Goal: Information Seeking & Learning: Compare options

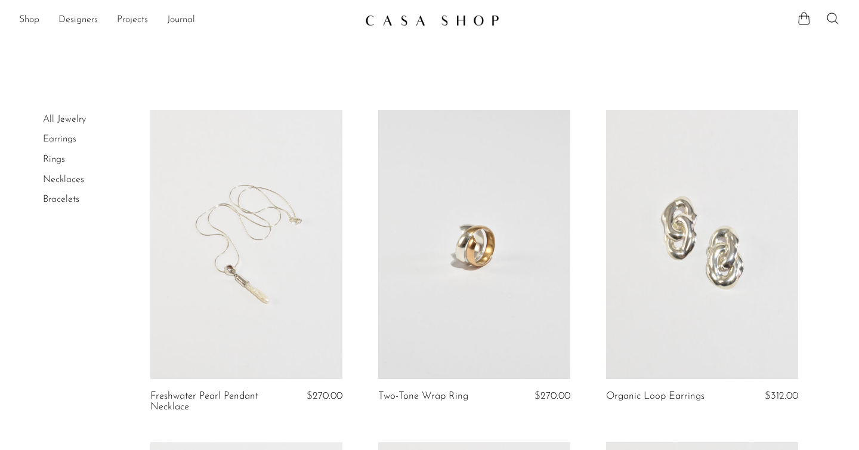
click at [662, 312] on link at bounding box center [702, 244] width 192 height 269
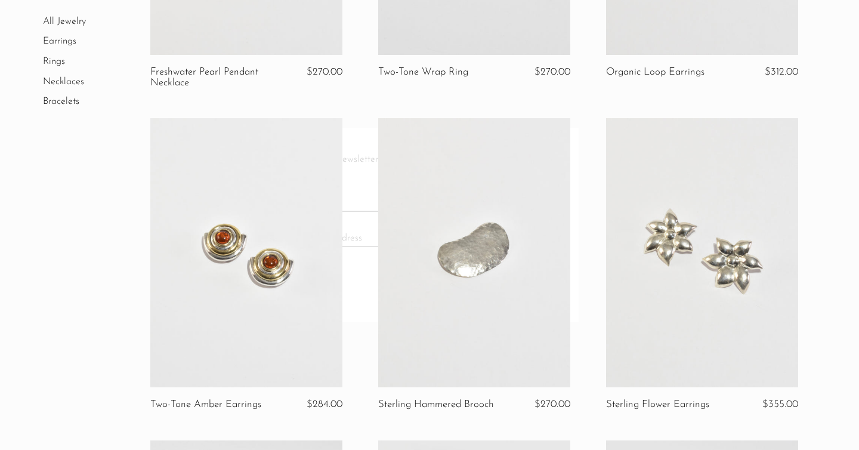
scroll to position [325, 0]
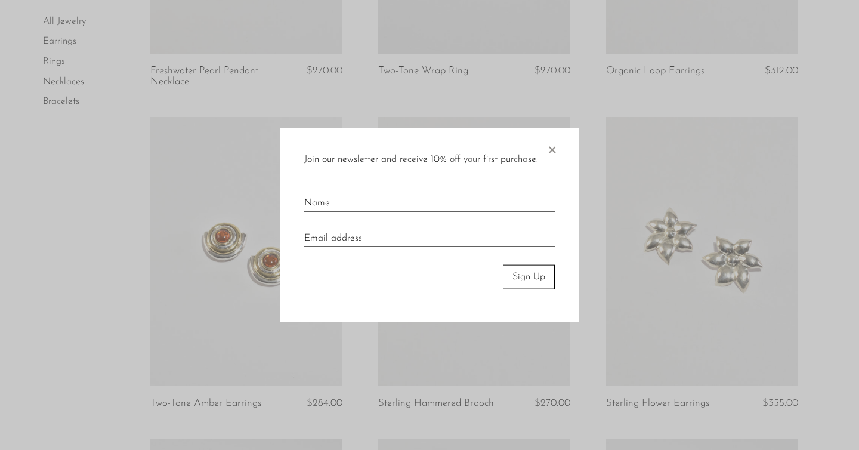
click at [553, 154] on span "×" at bounding box center [552, 147] width 12 height 38
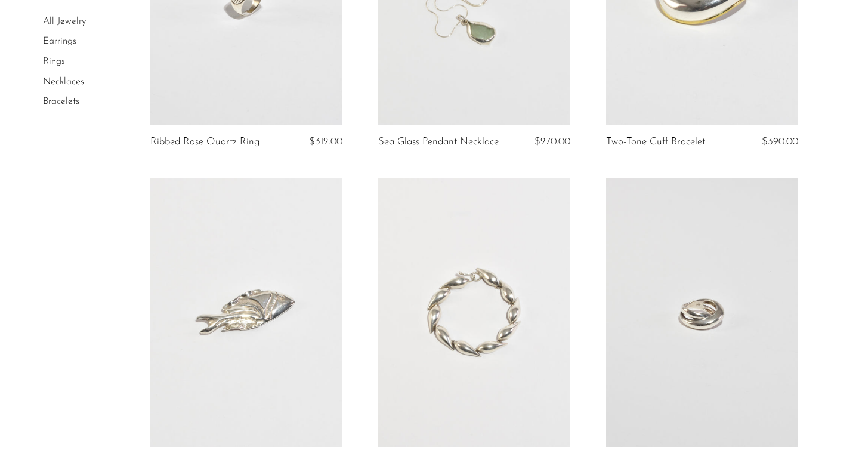
scroll to position [722, 0]
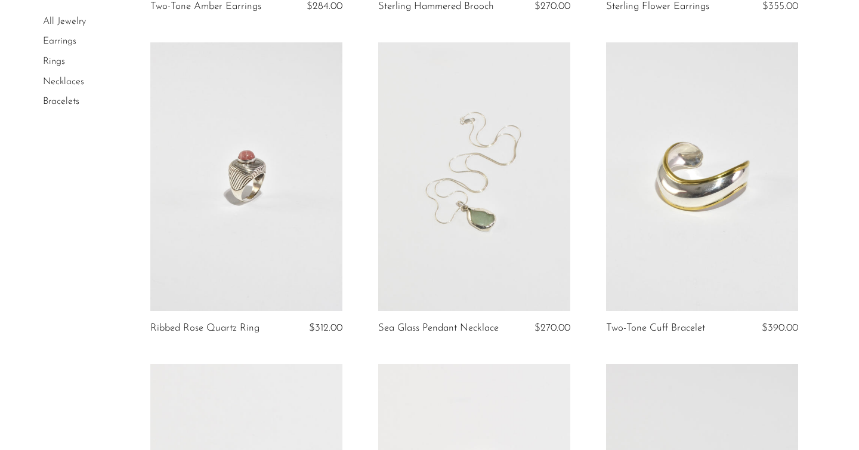
click at [621, 230] on link at bounding box center [702, 176] width 192 height 269
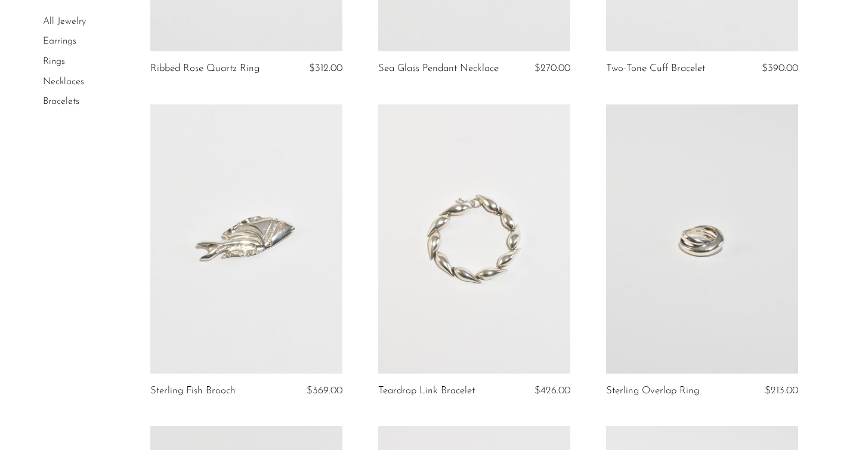
scroll to position [982, 0]
click at [652, 261] on link at bounding box center [702, 237] width 192 height 269
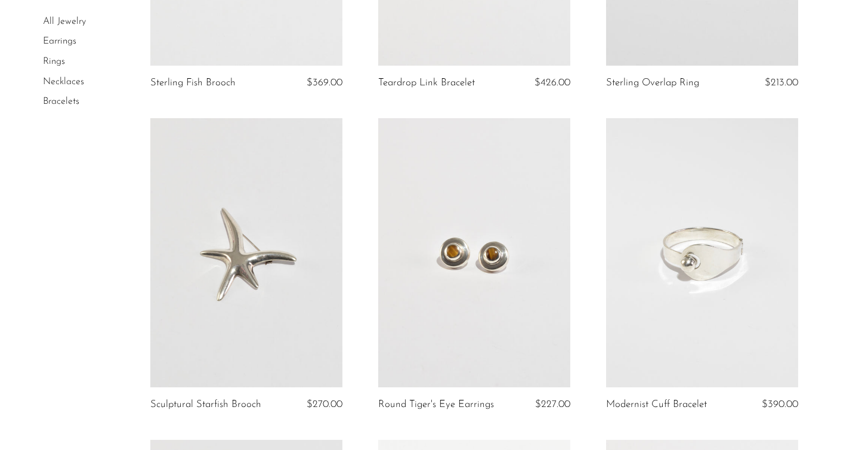
scroll to position [1315, 0]
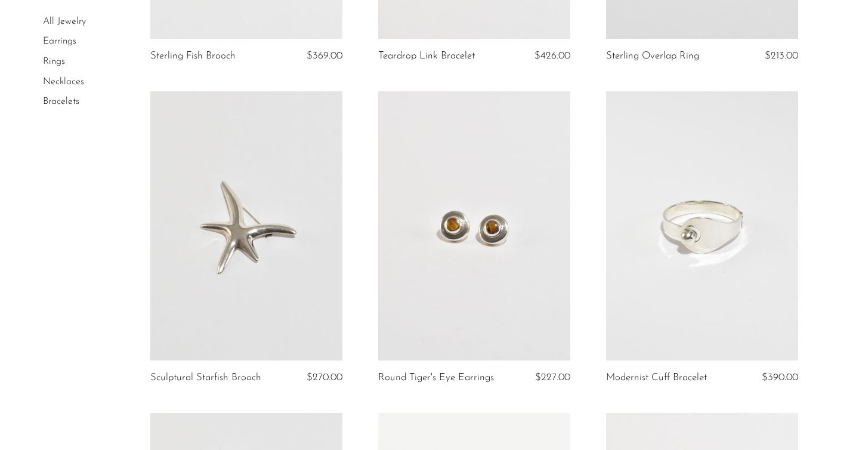
click at [626, 303] on link at bounding box center [702, 225] width 192 height 269
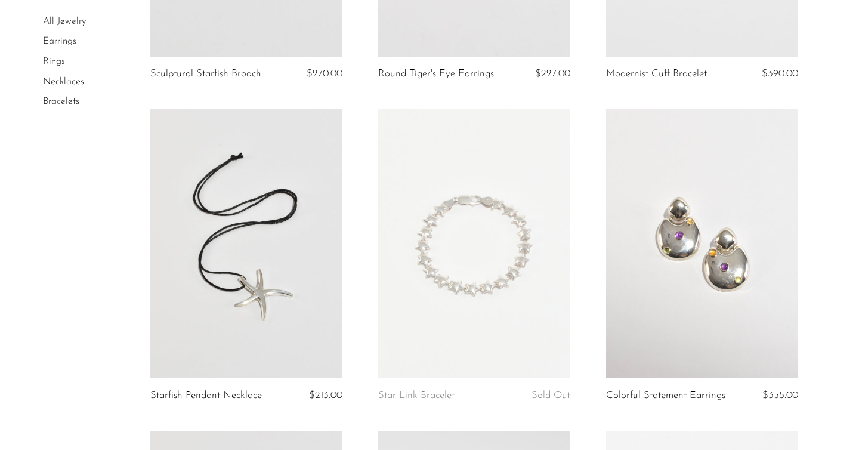
scroll to position [1621, 0]
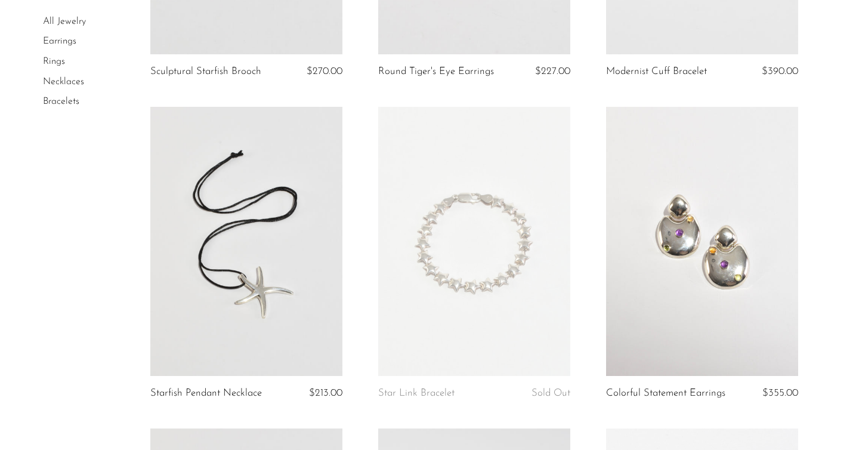
click at [612, 302] on link at bounding box center [702, 241] width 192 height 269
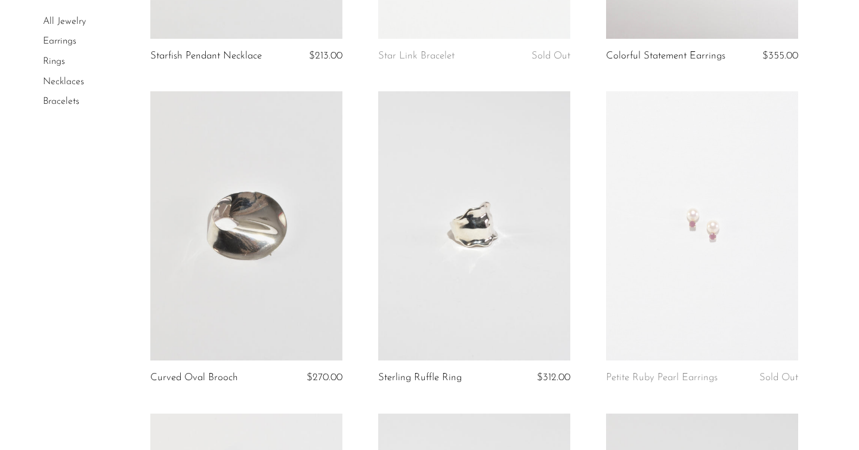
scroll to position [1959, 0]
click at [650, 262] on link at bounding box center [702, 224] width 192 height 269
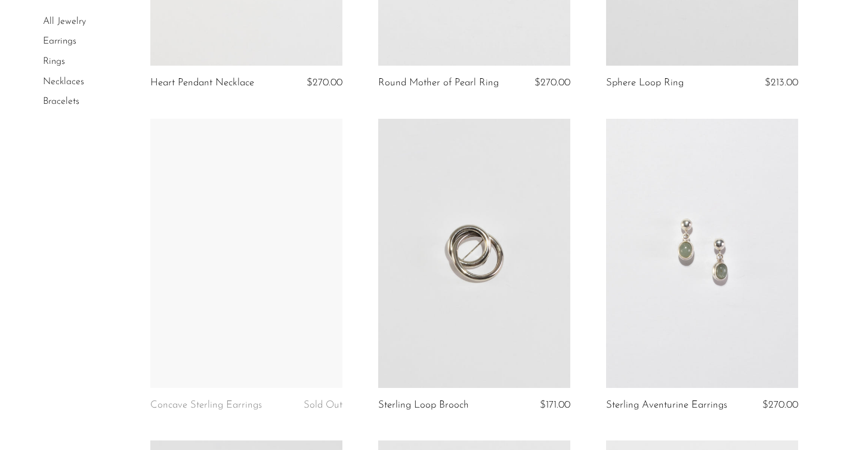
scroll to position [2575, 0]
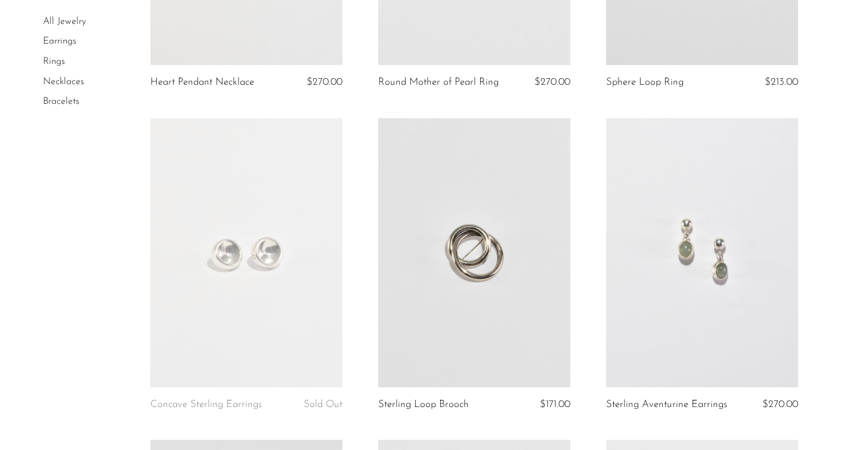
click at [653, 262] on link at bounding box center [702, 252] width 192 height 269
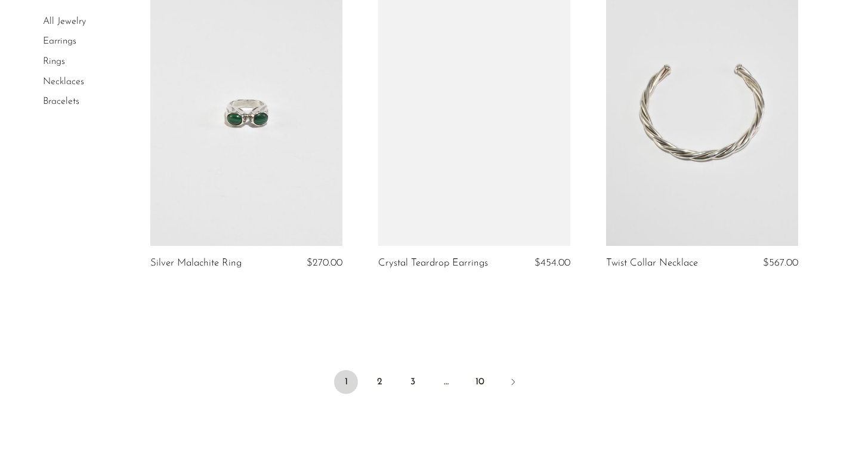
scroll to position [3692, 0]
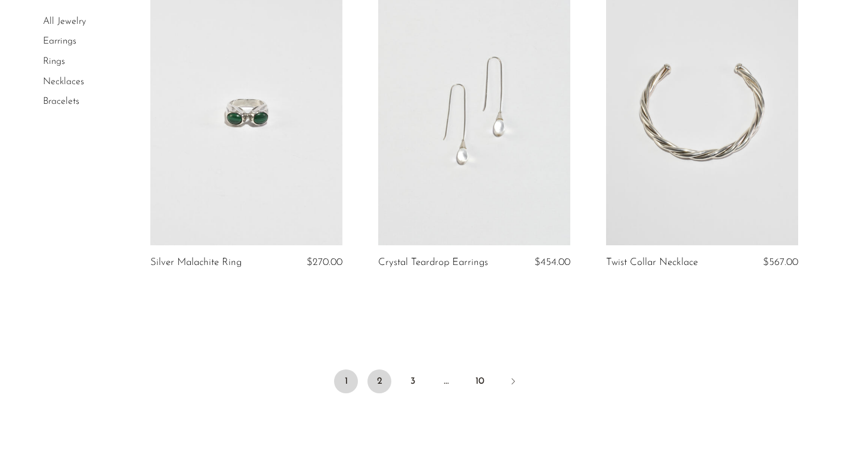
click at [380, 386] on link "2" at bounding box center [379, 381] width 24 height 24
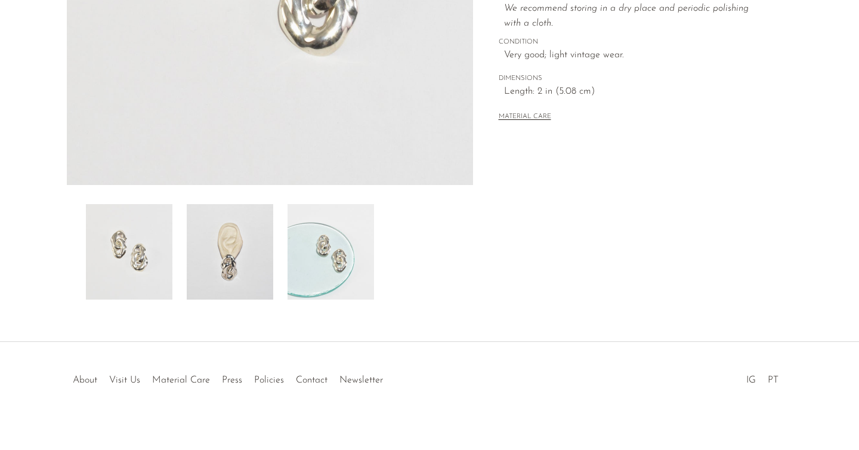
scroll to position [327, 0]
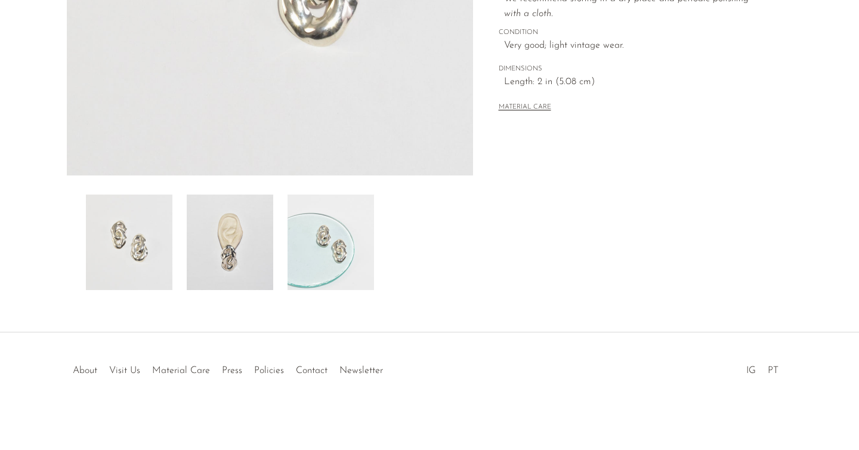
click at [241, 241] on img at bounding box center [230, 241] width 86 height 95
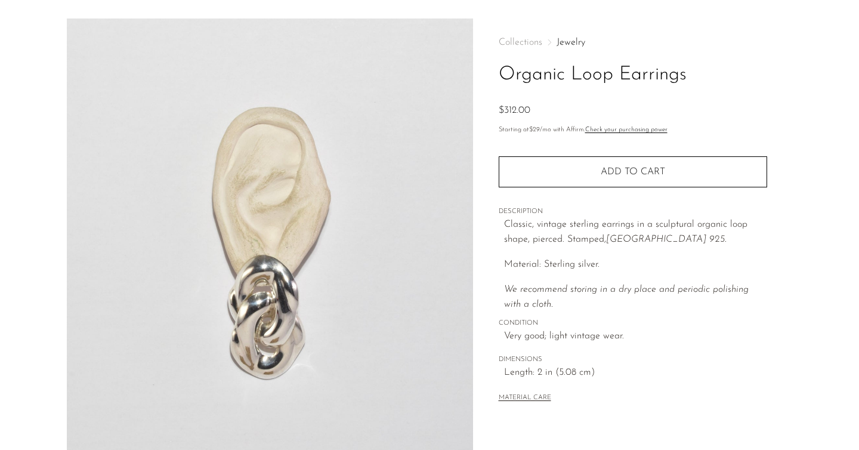
scroll to position [0, 0]
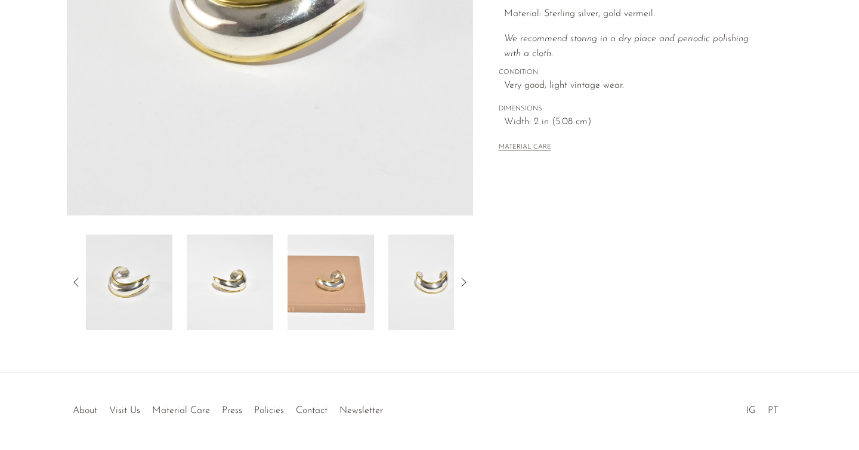
scroll to position [327, 0]
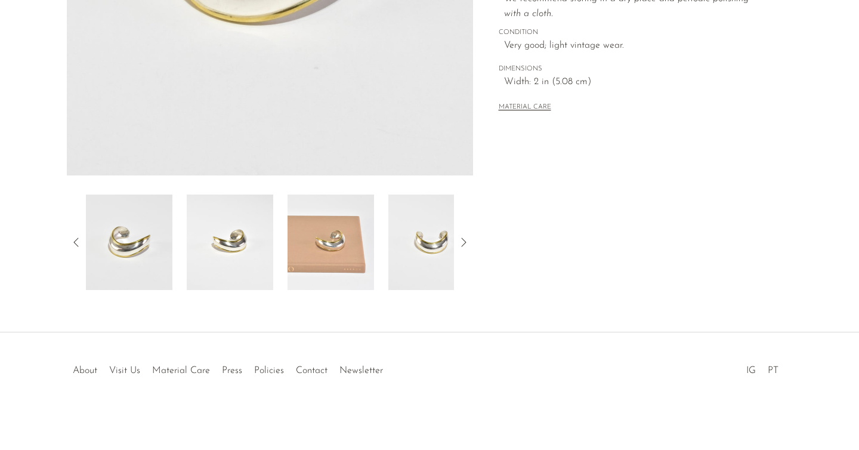
click at [232, 227] on img at bounding box center [230, 241] width 86 height 95
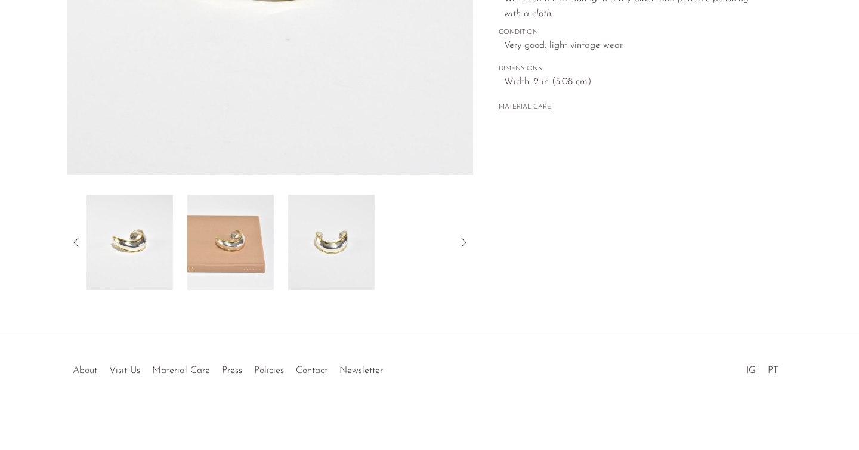
click at [320, 271] on img at bounding box center [331, 241] width 86 height 95
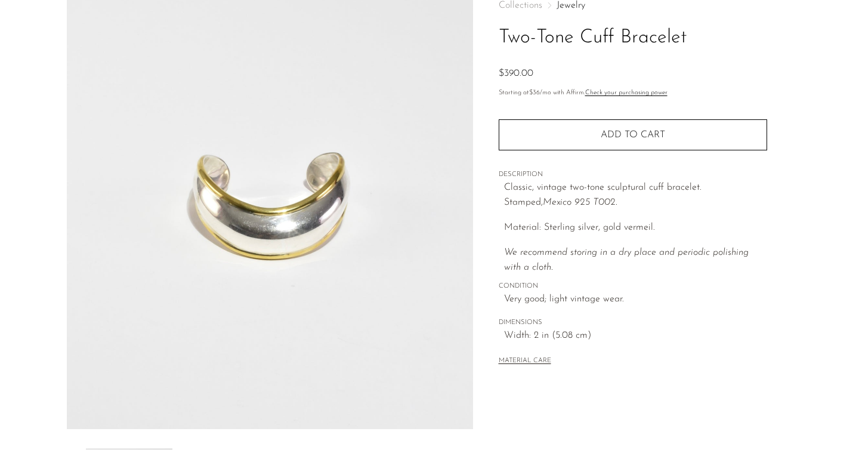
scroll to position [72, 0]
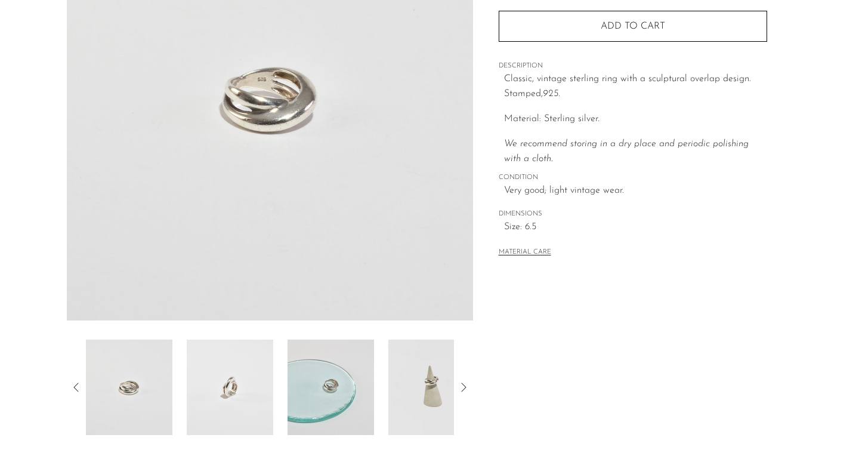
scroll to position [292, 0]
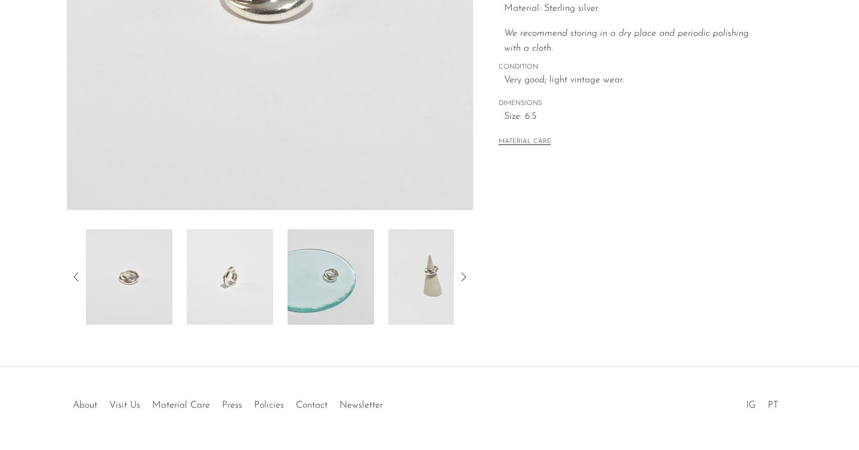
click at [294, 285] on img at bounding box center [330, 276] width 86 height 95
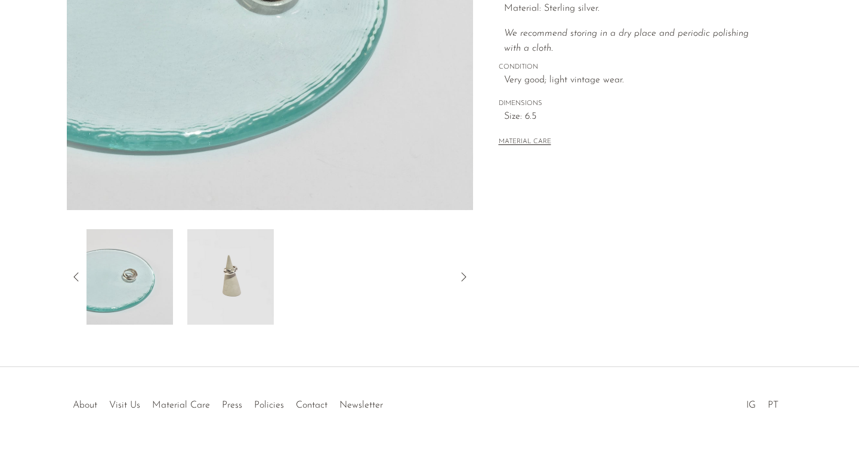
click at [243, 277] on img at bounding box center [230, 276] width 86 height 95
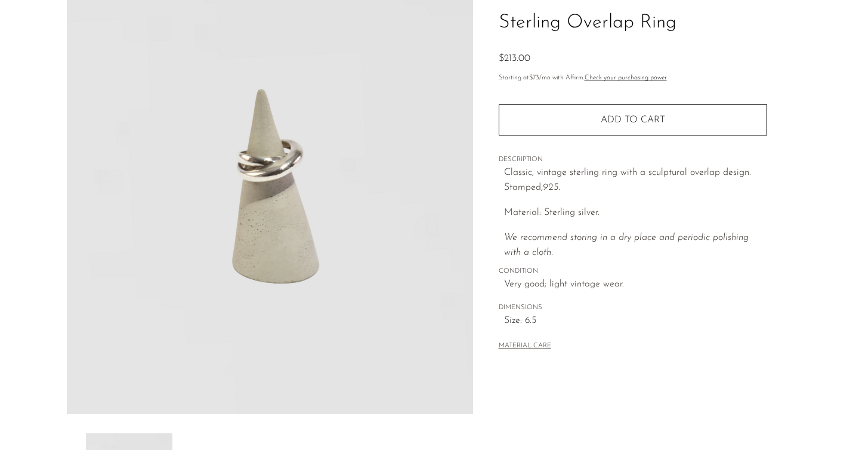
scroll to position [0, 0]
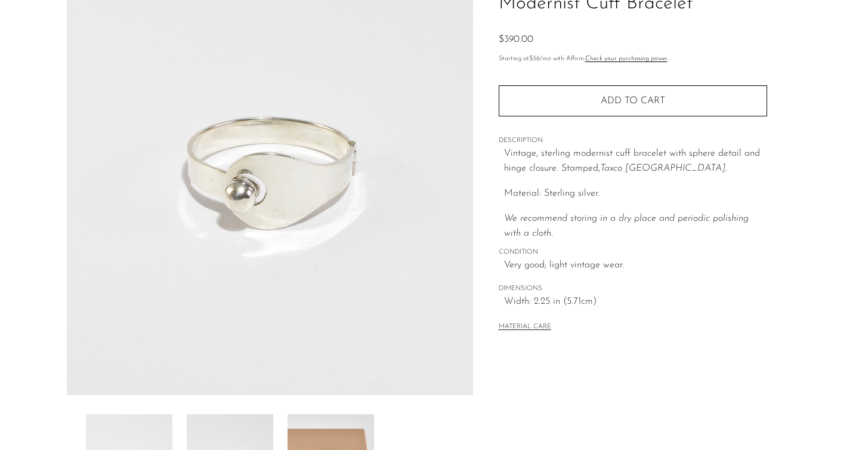
scroll to position [109, 0]
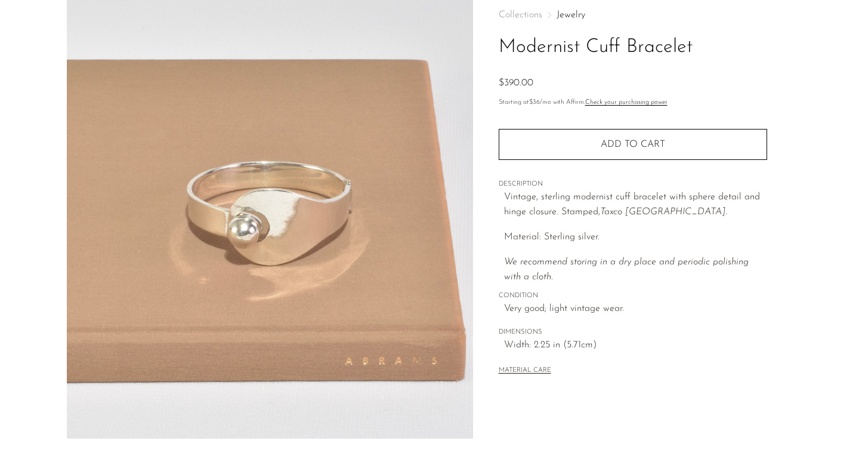
scroll to position [0, 0]
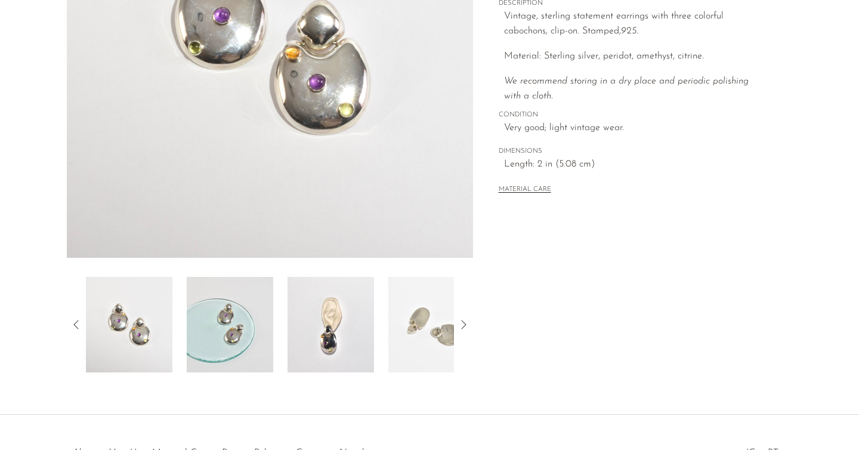
scroll to position [281, 0]
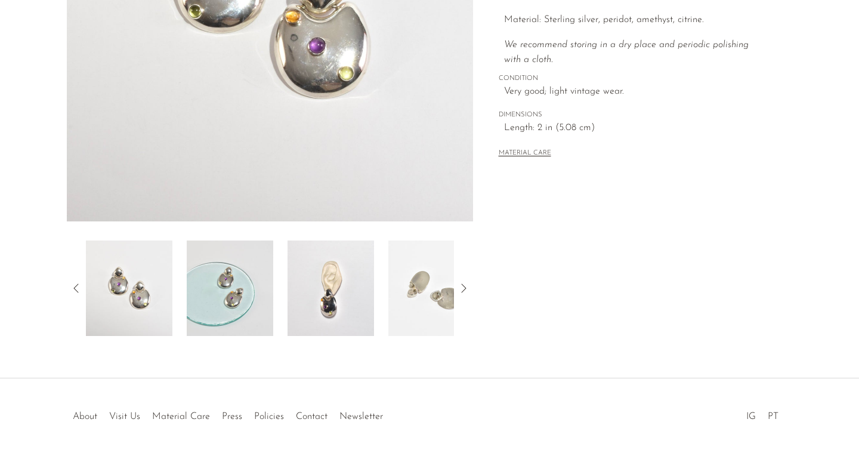
click at [252, 296] on img at bounding box center [230, 287] width 86 height 95
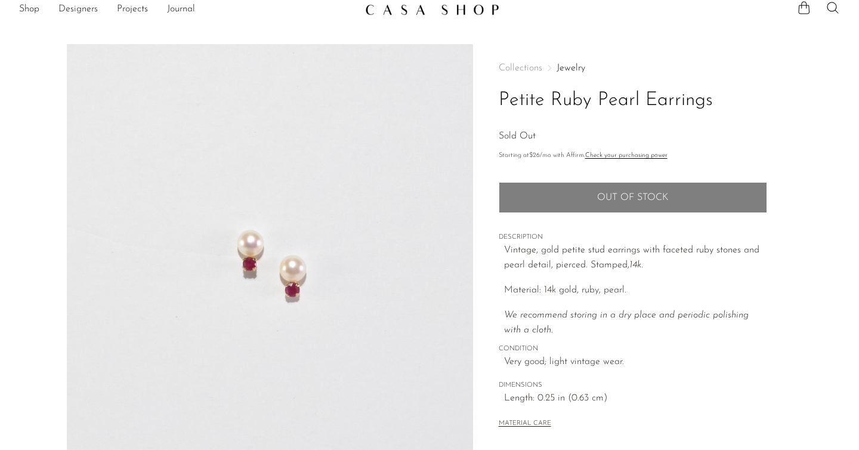
scroll to position [12, 0]
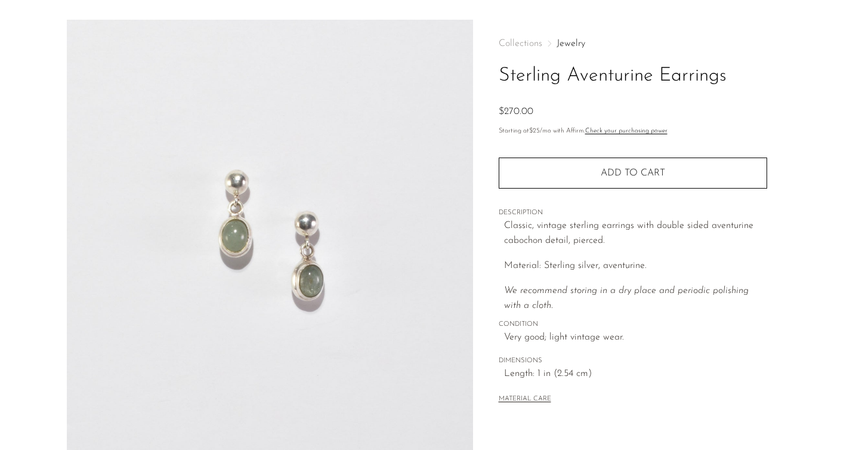
scroll to position [37, 0]
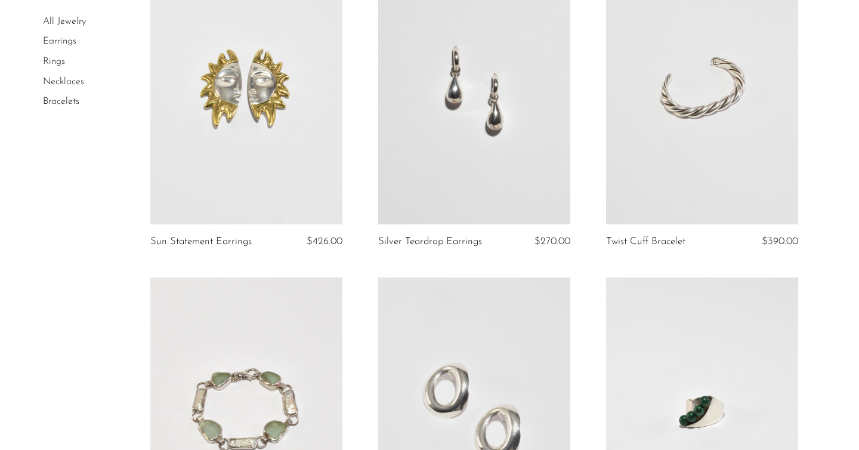
scroll to position [459, 0]
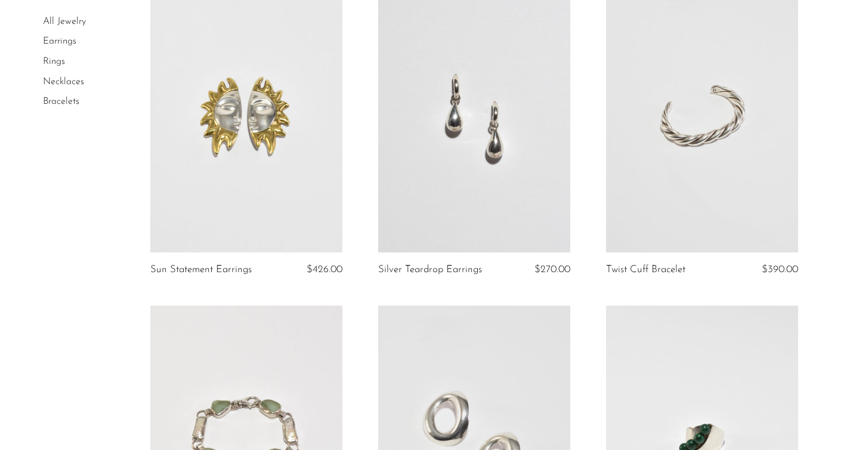
click at [61, 41] on link "Earrings" at bounding box center [59, 42] width 33 height 10
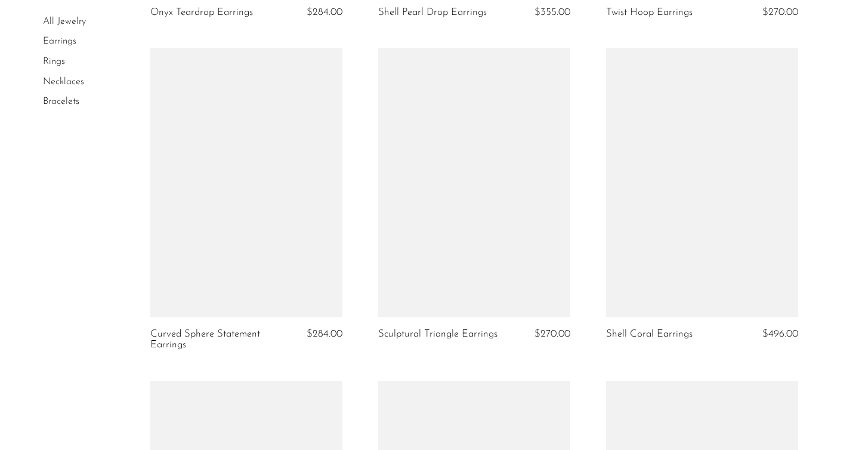
scroll to position [1993, 0]
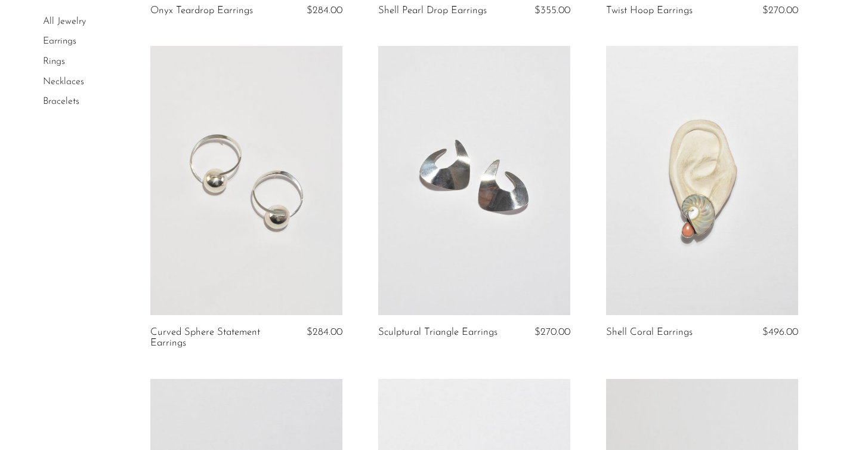
click at [271, 220] on link at bounding box center [246, 180] width 192 height 269
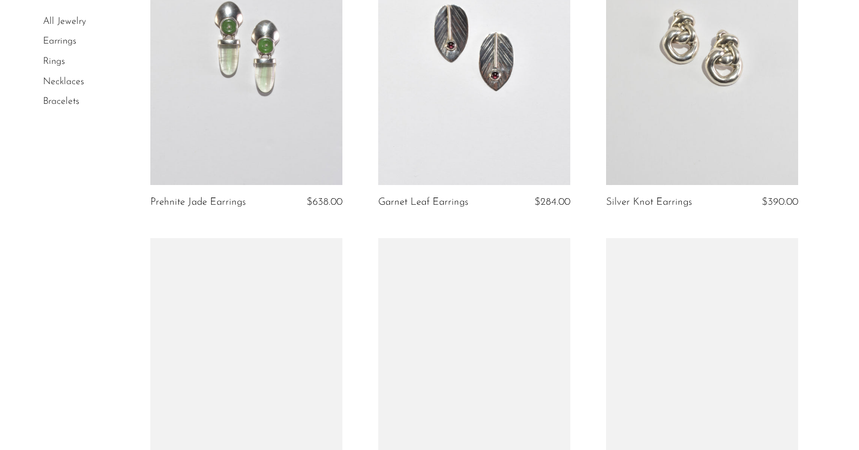
scroll to position [2395, 0]
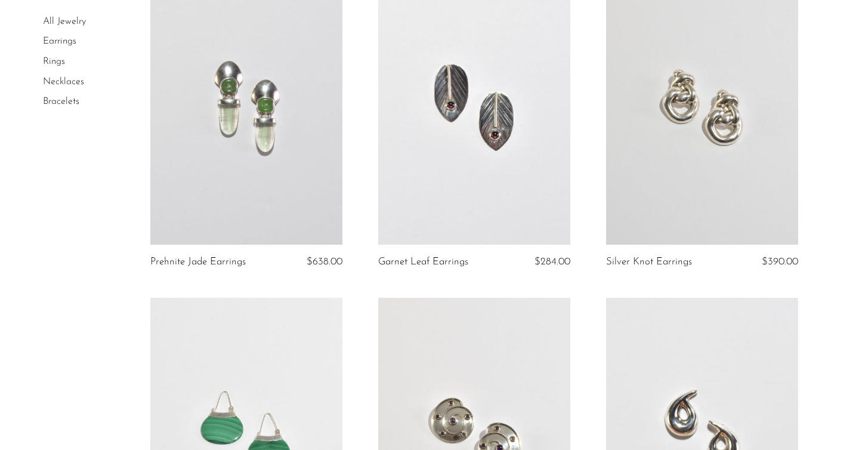
click at [668, 125] on link at bounding box center [702, 110] width 192 height 269
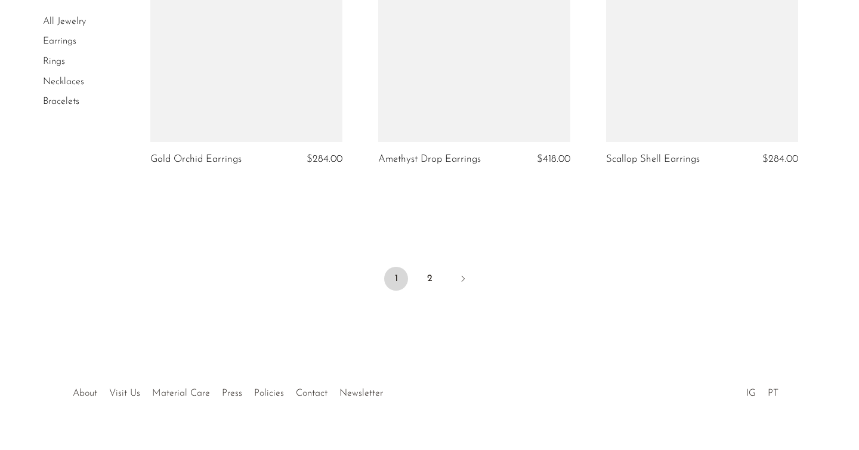
scroll to position [3829, 0]
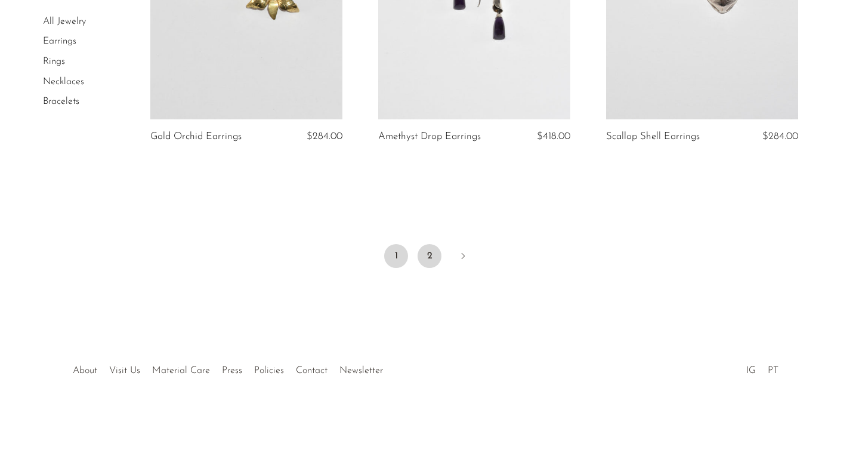
click at [427, 258] on link "2" at bounding box center [429, 256] width 24 height 24
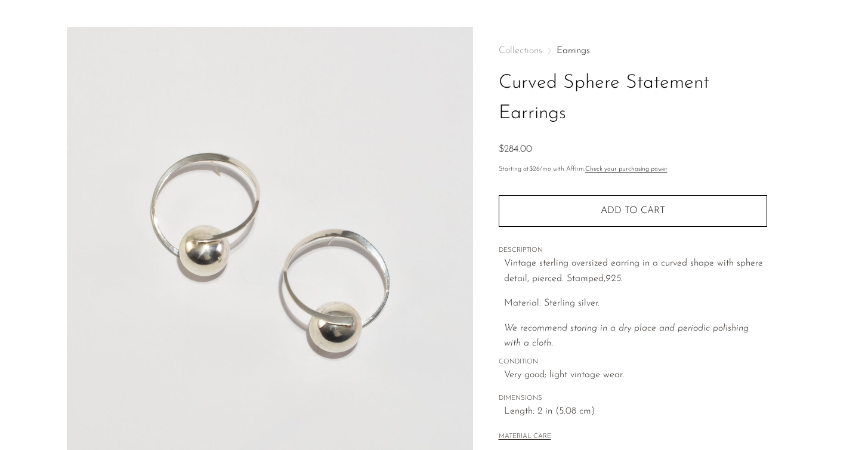
scroll to position [288, 0]
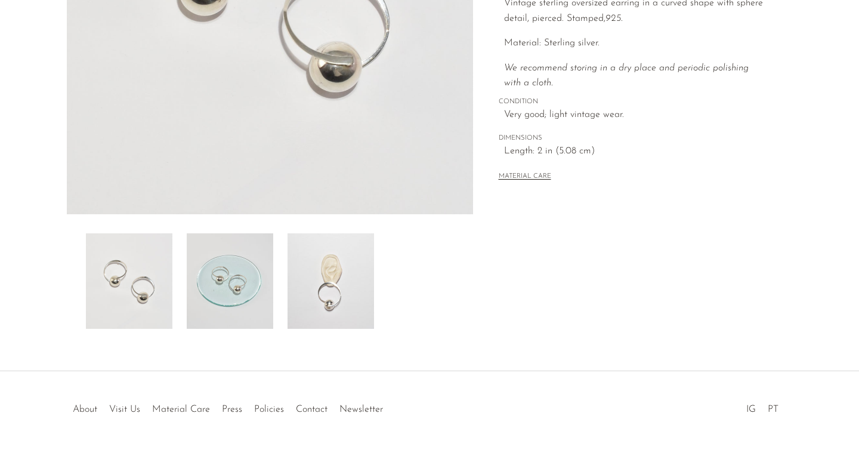
click at [241, 286] on img at bounding box center [230, 280] width 86 height 95
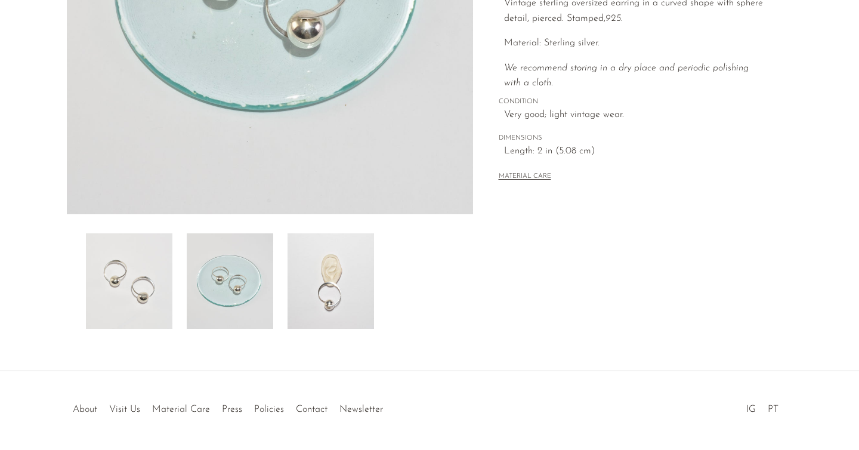
click at [317, 295] on img at bounding box center [330, 280] width 86 height 95
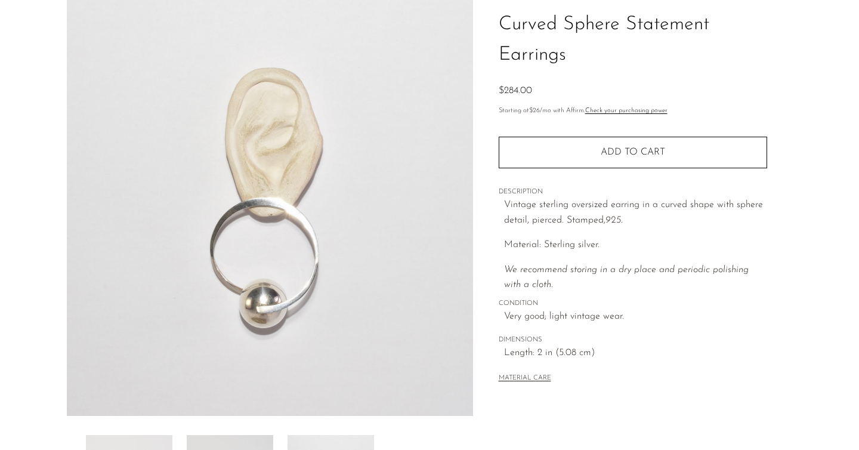
scroll to position [82, 0]
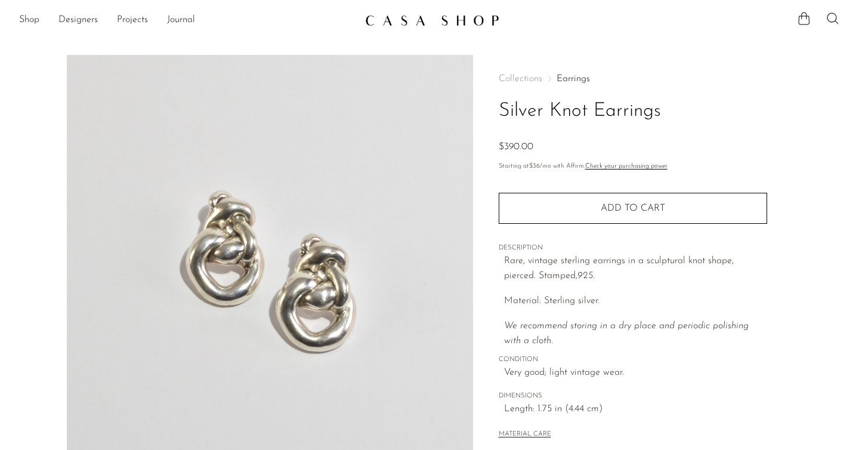
scroll to position [7, 0]
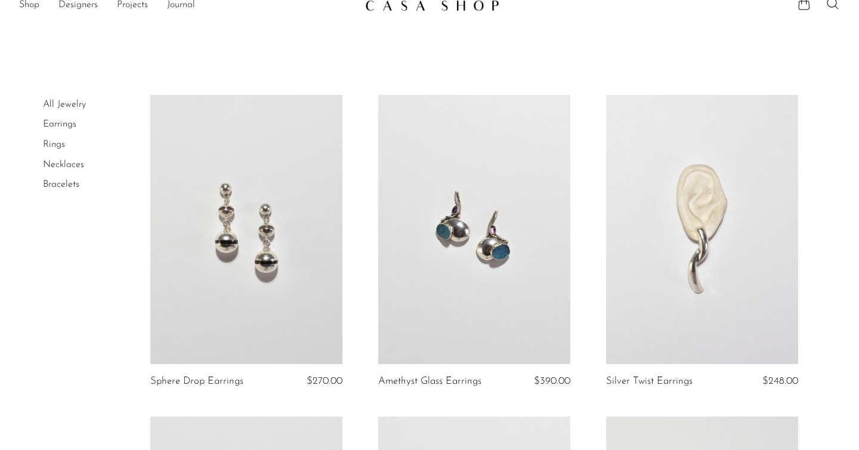
scroll to position [36, 0]
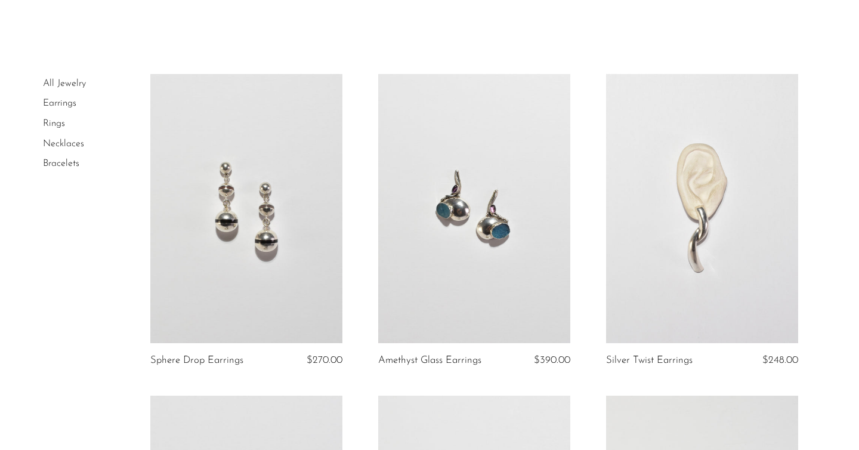
click at [243, 101] on link at bounding box center [246, 208] width 192 height 269
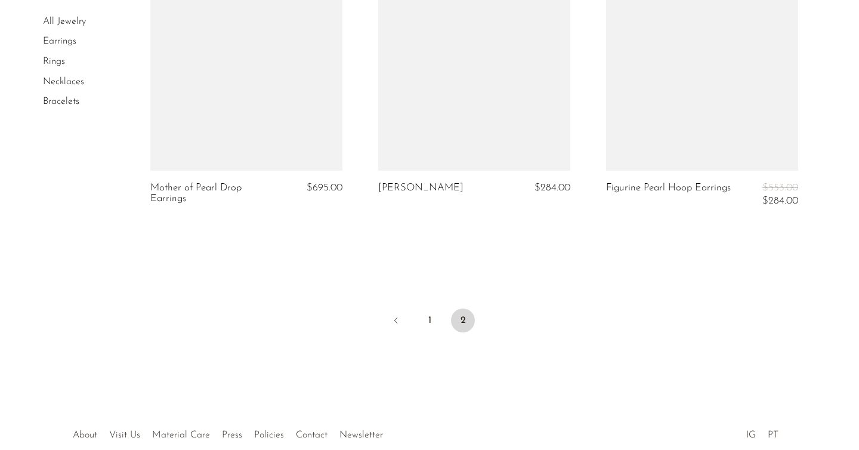
scroll to position [3516, 0]
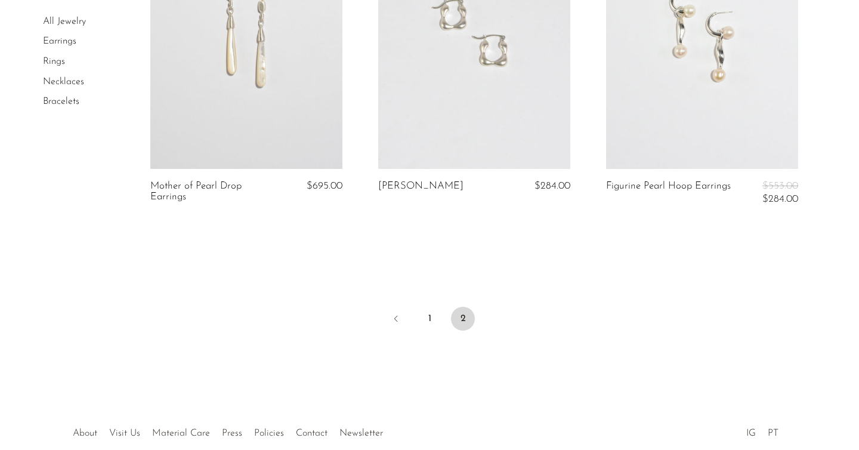
click at [55, 58] on link "Rings" at bounding box center [54, 62] width 22 height 10
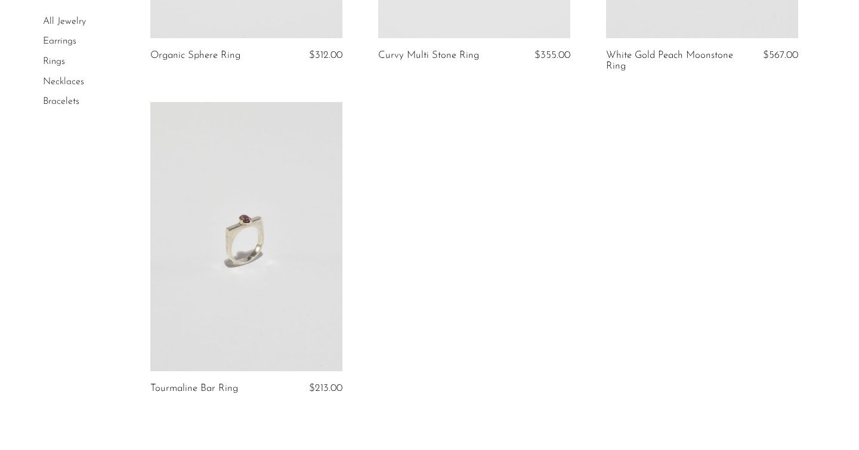
scroll to position [3597, 0]
